Goal: Find specific page/section: Find specific page/section

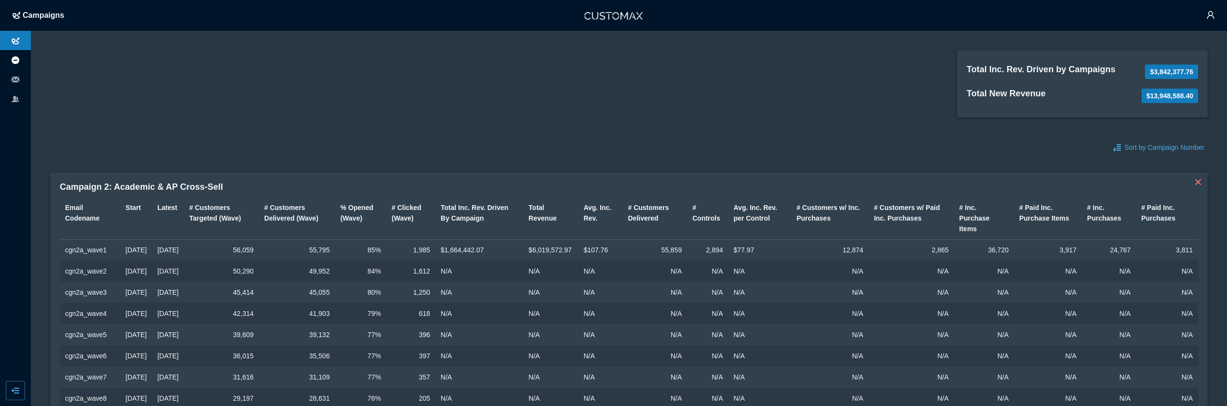
click at [16, 57] on icon at bounding box center [16, 60] width 8 height 8
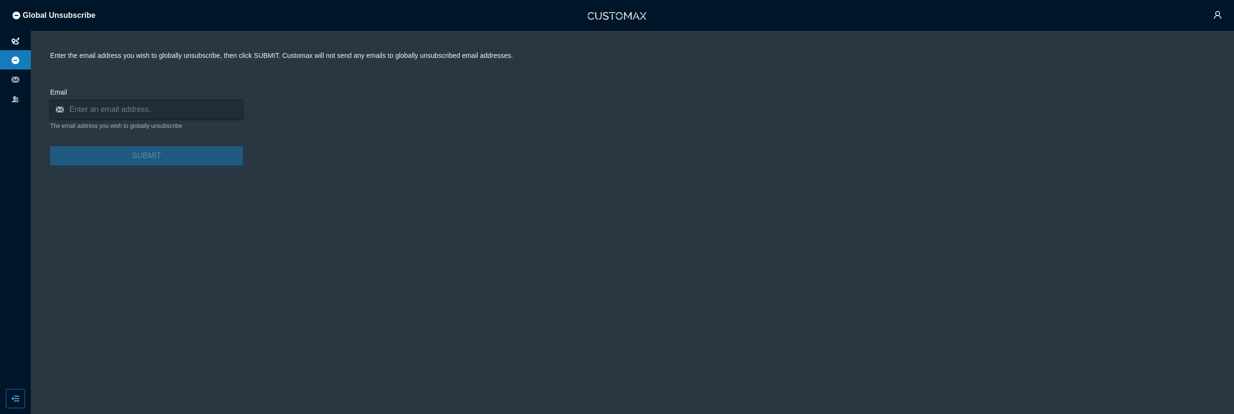
click at [15, 37] on span at bounding box center [16, 40] width 8 height 19
